Goal: Find specific page/section: Find specific page/section

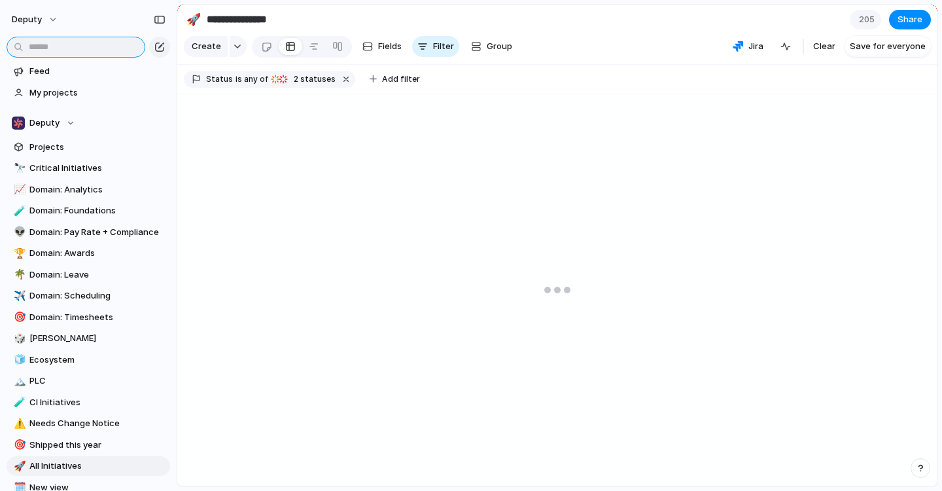
click at [63, 45] on input "text" at bounding box center [76, 47] width 139 height 21
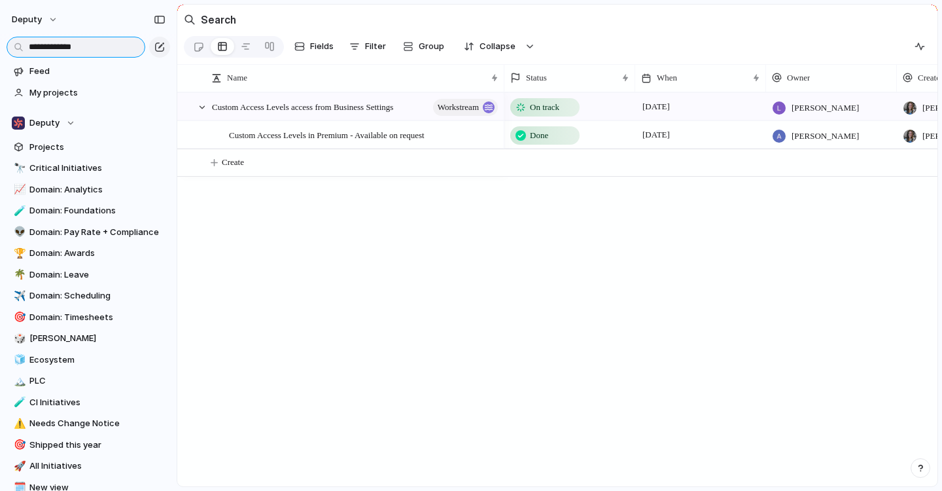
type input "**********"
